Goal: Task Accomplishment & Management: Use online tool/utility

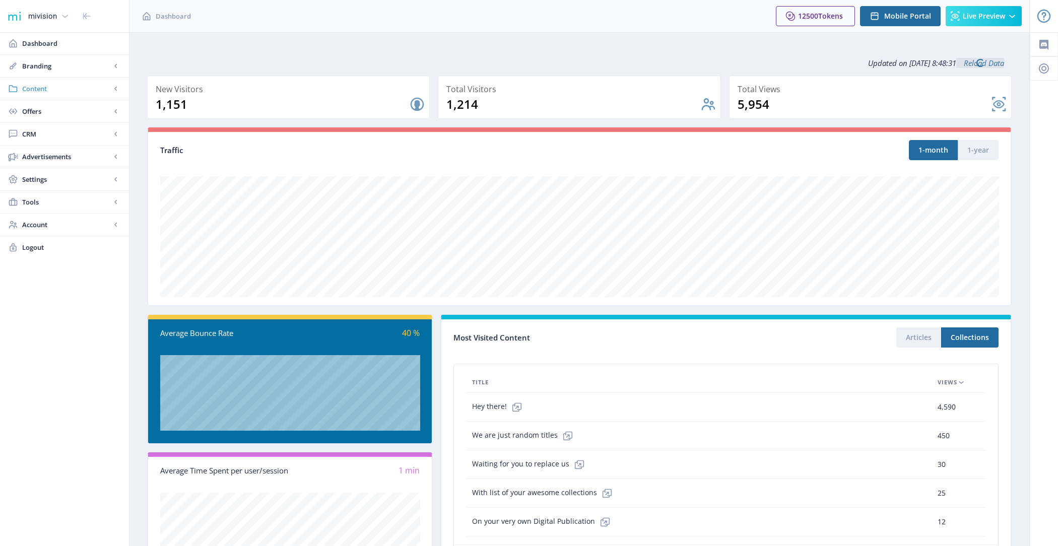
click at [45, 89] on span "Content" at bounding box center [66, 89] width 89 height 10
click at [69, 135] on span "Collections" at bounding box center [75, 134] width 87 height 10
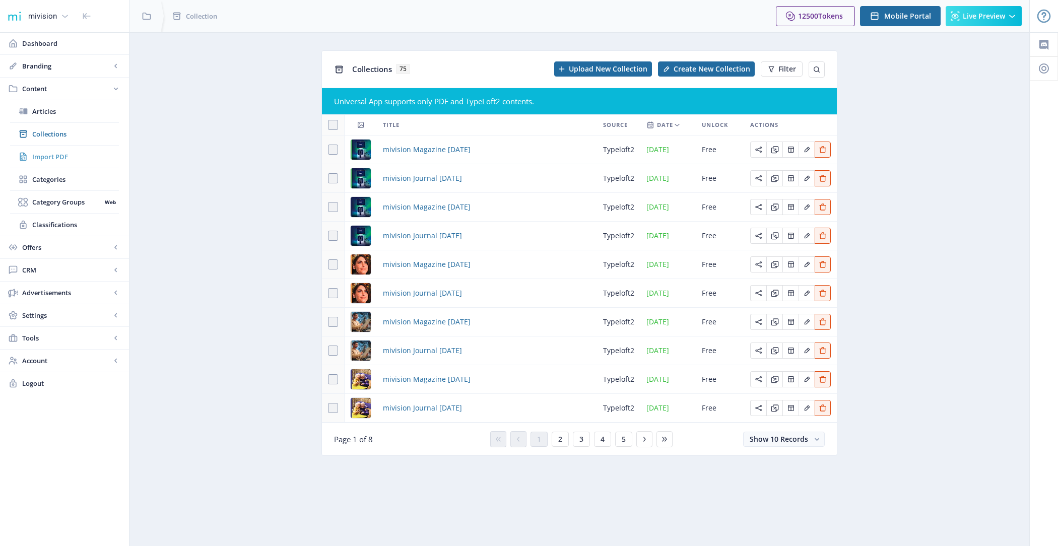
click at [68, 155] on span "Import PDF" at bounding box center [75, 157] width 87 height 10
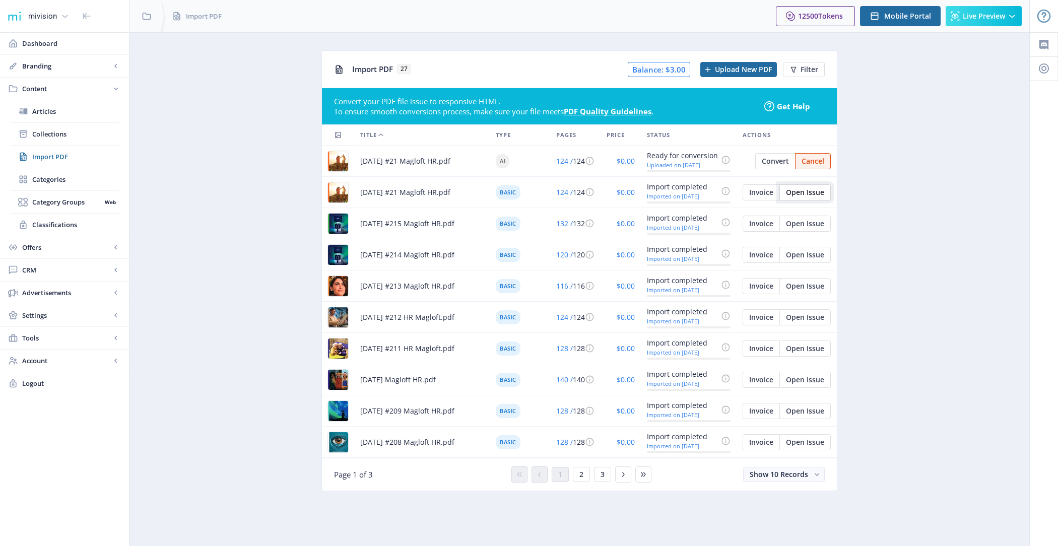
click at [811, 193] on span "Open Issue" at bounding box center [805, 192] width 38 height 8
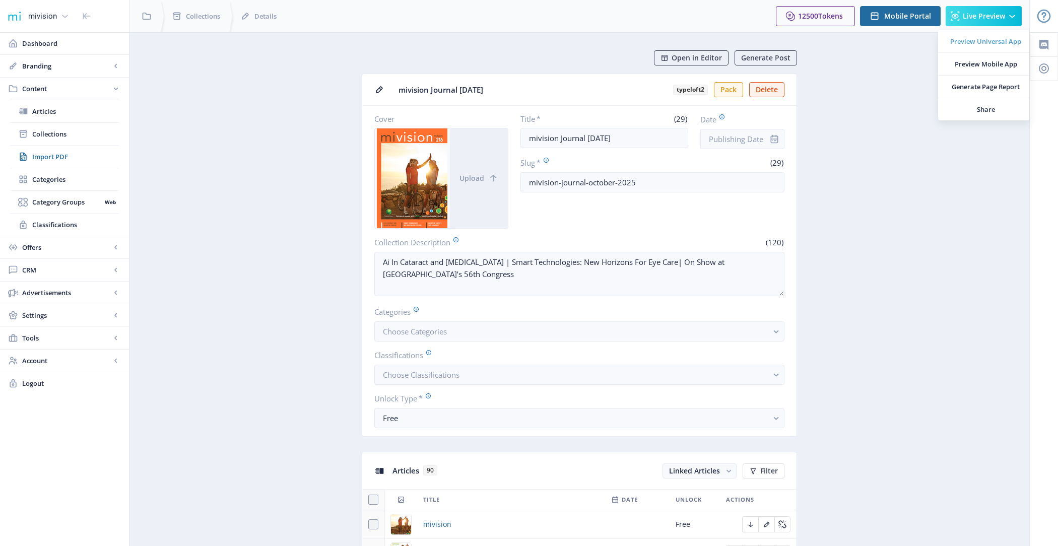
click at [970, 35] on link "Preview Universal App" at bounding box center [983, 41] width 91 height 22
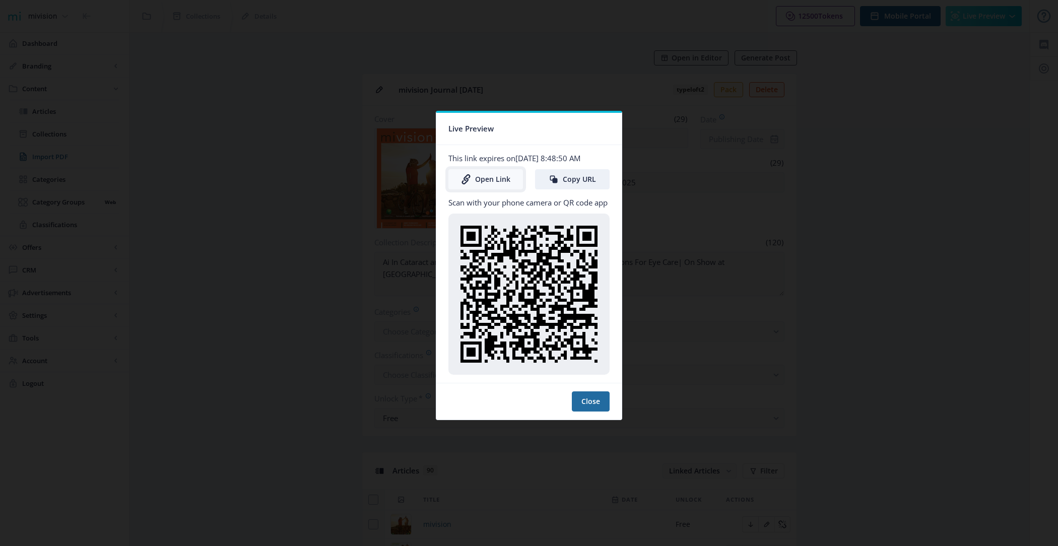
click at [492, 181] on link "Open Link" at bounding box center [485, 179] width 75 height 20
